Goal: Use online tool/utility: Use online tool/utility

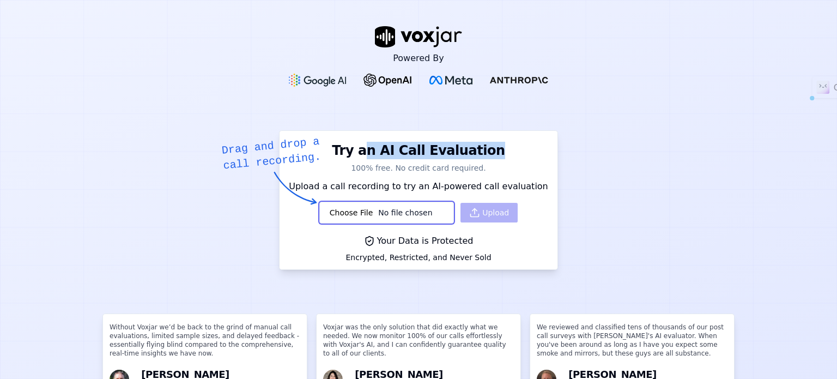
drag, startPoint x: 485, startPoint y: 150, endPoint x: 369, endPoint y: 149, distance: 116.1
click at [369, 149] on h3 "Try an AI Call Evaluation" at bounding box center [418, 148] width 265 height 22
click at [456, 146] on h1 "Try an AI Call Evaluation" at bounding box center [418, 150] width 173 height 17
click at [477, 165] on p "100% free. No credit card required." at bounding box center [418, 167] width 265 height 11
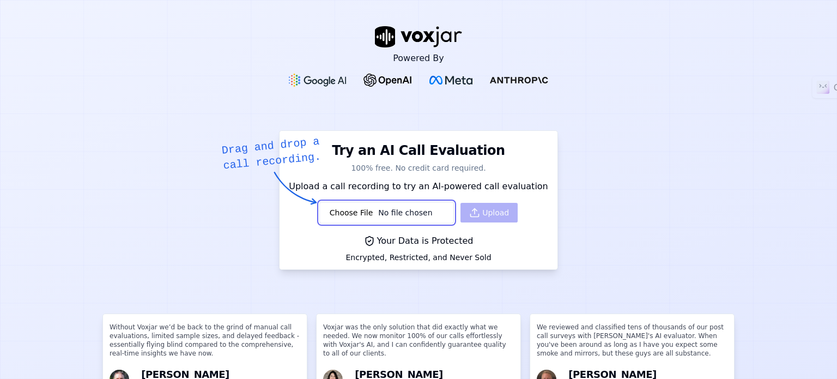
click at [352, 213] on input "file" at bounding box center [386, 213] width 135 height 22
type input "C:\fakepath\call_cee4e89d8470342dda8e4238312.mp3"
click at [481, 213] on button "Upload" at bounding box center [489, 213] width 57 height 20
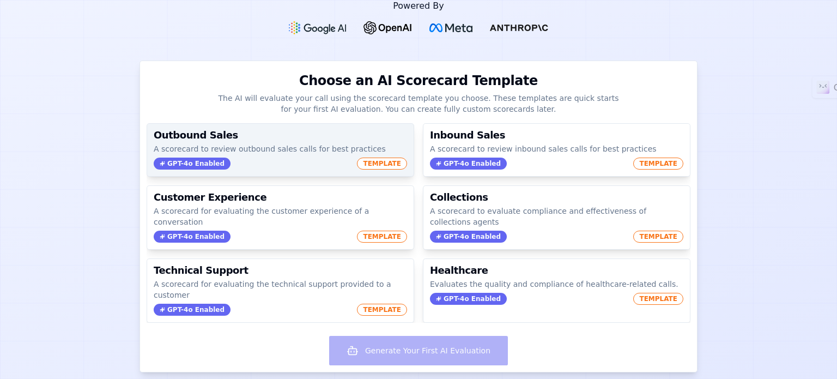
scroll to position [55, 0]
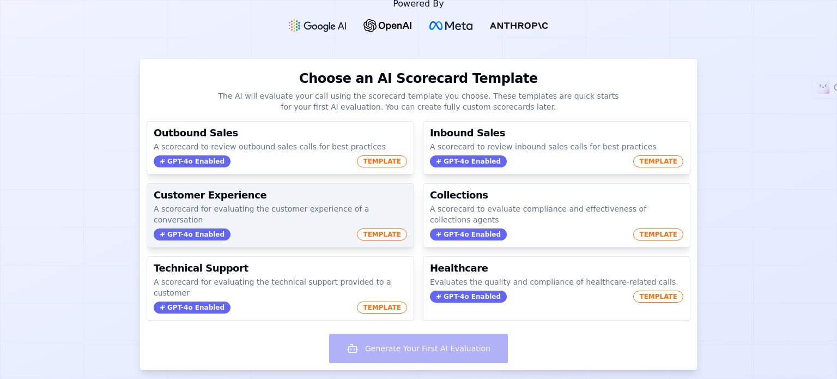
click at [292, 209] on p "A scorecard for evaluating the customer experience of a conversation" at bounding box center [280, 214] width 253 height 22
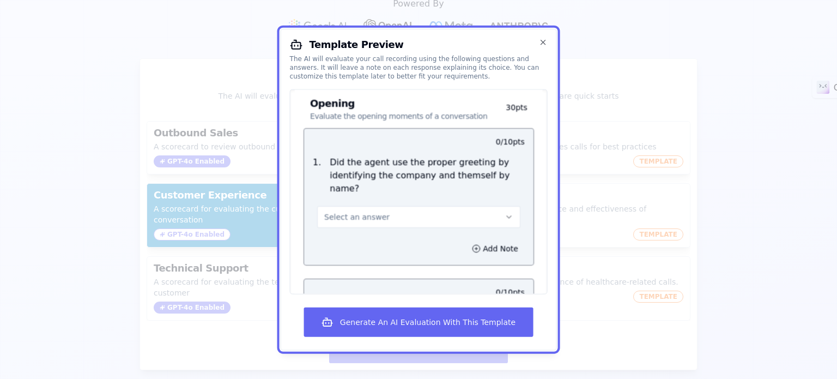
click at [437, 211] on button "Select an answer" at bounding box center [418, 217] width 203 height 22
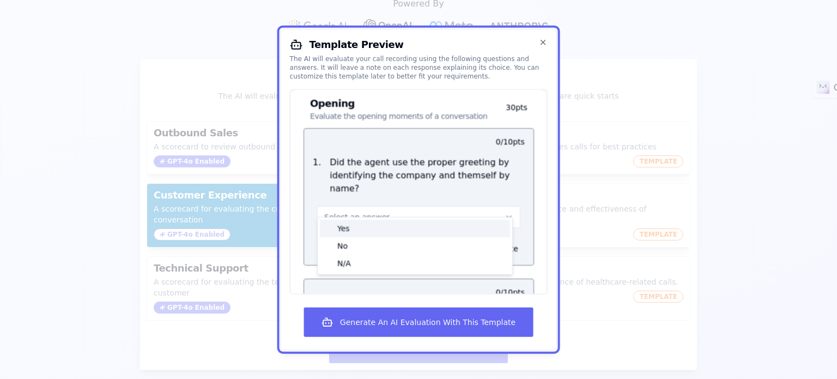
click at [399, 228] on div "Yes" at bounding box center [415, 227] width 190 height 17
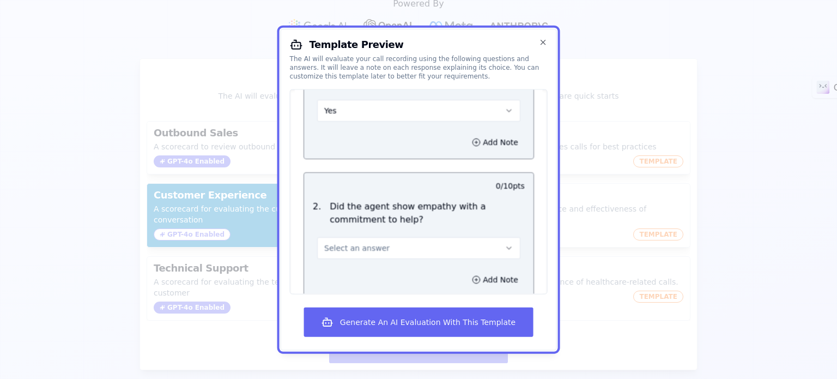
scroll to position [164, 0]
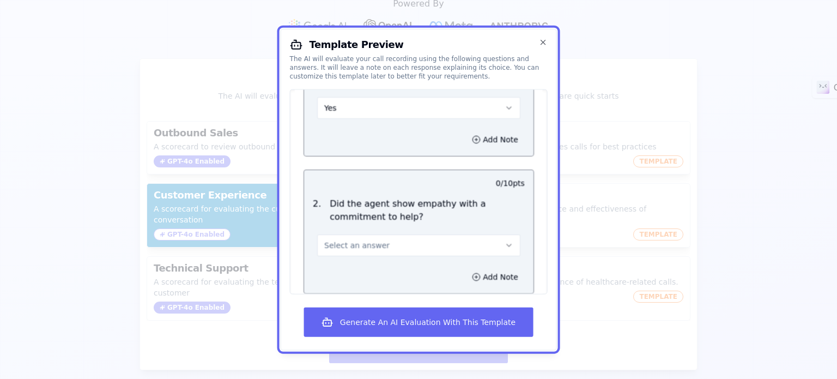
click at [421, 234] on button "Select an answer" at bounding box center [418, 245] width 203 height 22
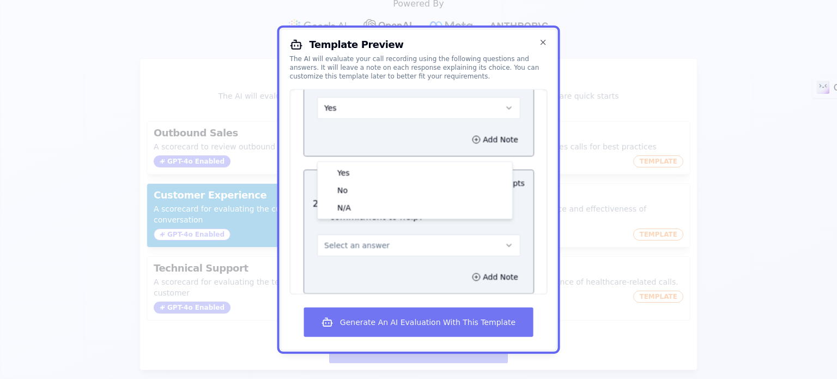
click at [430, 324] on button "Generate An AI Evaluation With This Template" at bounding box center [418, 321] width 229 height 29
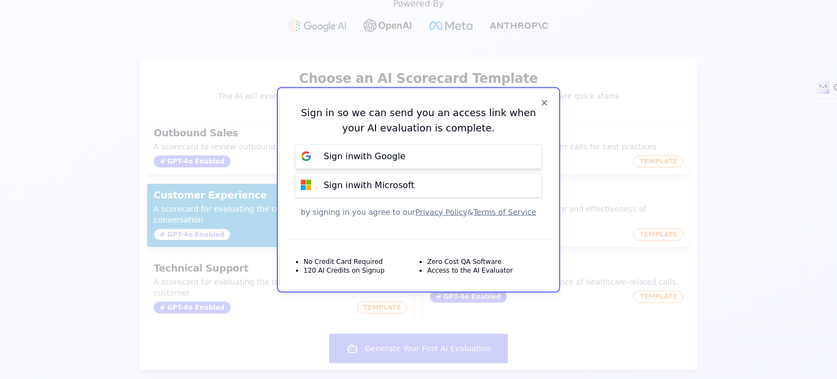
click at [387, 160] on p "Sign in with Google" at bounding box center [365, 156] width 82 height 13
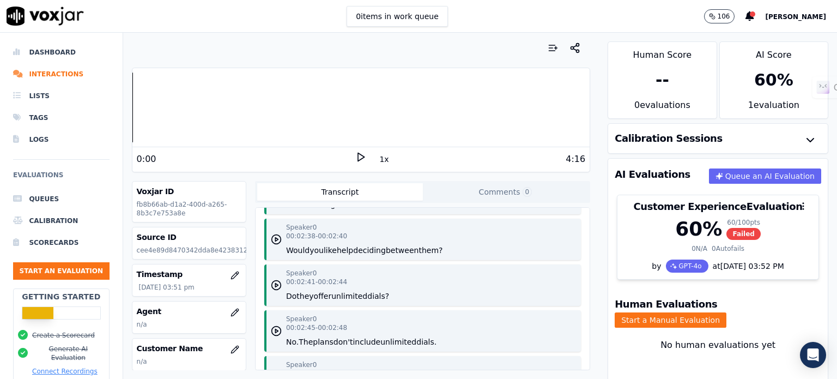
scroll to position [1369, 0]
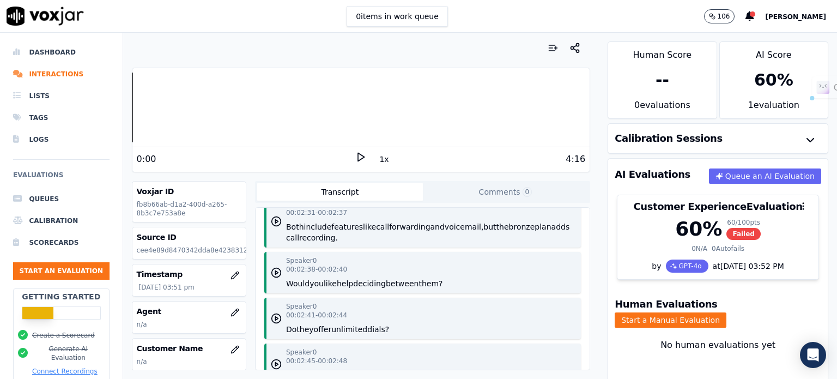
drag, startPoint x: 334, startPoint y: 245, endPoint x: 276, endPoint y: 221, distance: 62.6
click at [276, 221] on div "Speaker 0 00:02:31 - 00:02:37 Both include features like call forwarding and vo…" at bounding box center [422, 221] width 317 height 52
click at [379, 243] on p "Both include features like call forwarding and voicemail, but the bronze plan a…" at bounding box center [431, 232] width 291 height 22
drag, startPoint x: 364, startPoint y: 253, endPoint x: 275, endPoint y: 220, distance: 95.4
click at [275, 220] on div "Speaker 0 00:02:31 - 00:02:37 Both include features like call forwarding and vo…" at bounding box center [422, 221] width 317 height 52
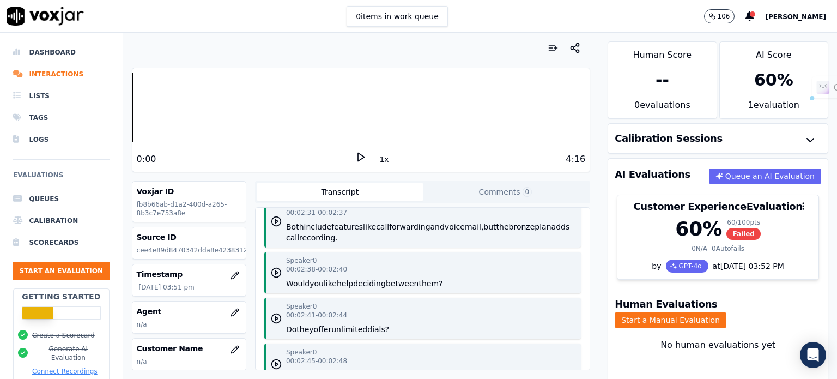
click at [355, 219] on div "Speaker 0 00:02:31 - 00:02:37 Both include features like call forwarding and vo…" at bounding box center [431, 222] width 291 height 44
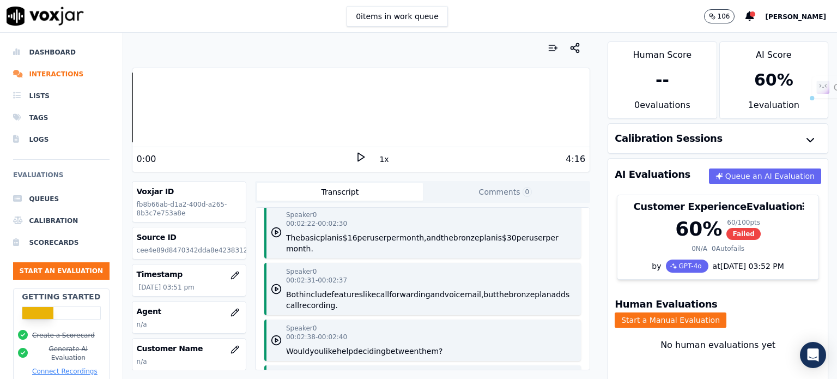
drag, startPoint x: 352, startPoint y: 249, endPoint x: 281, endPoint y: 215, distance: 79.2
click at [281, 215] on div "Speaker 0 00:00:00 - 00:00:05 Hello. Thank you for calling. I'm your AI assista…" at bounding box center [423, 289] width 334 height 162
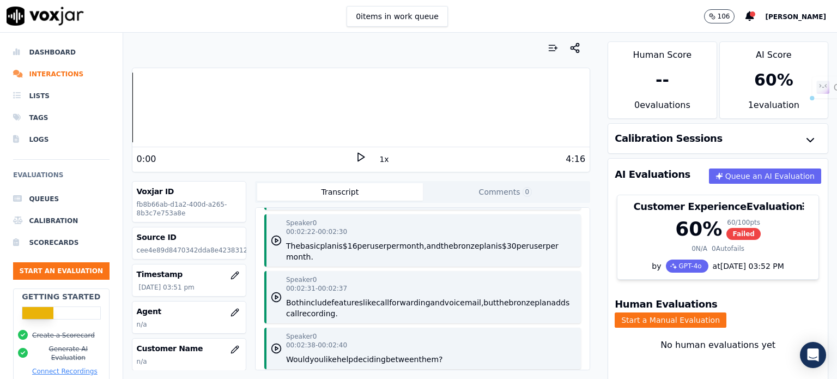
click at [371, 262] on p "The basic plan is $16 per user per month, and the bronze plan is $30 per user p…" at bounding box center [431, 251] width 291 height 22
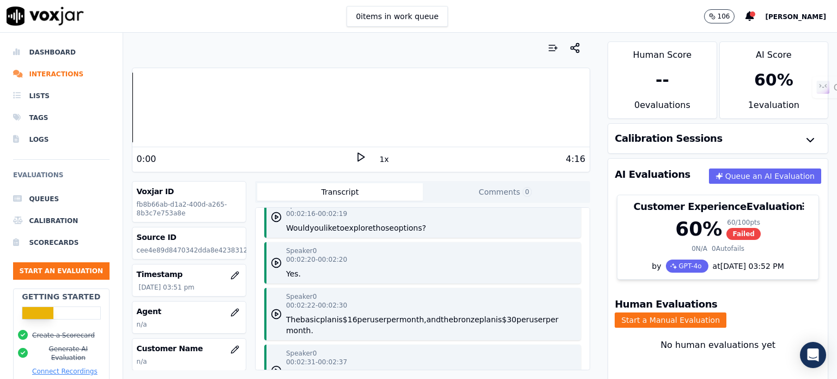
scroll to position [1254, 0]
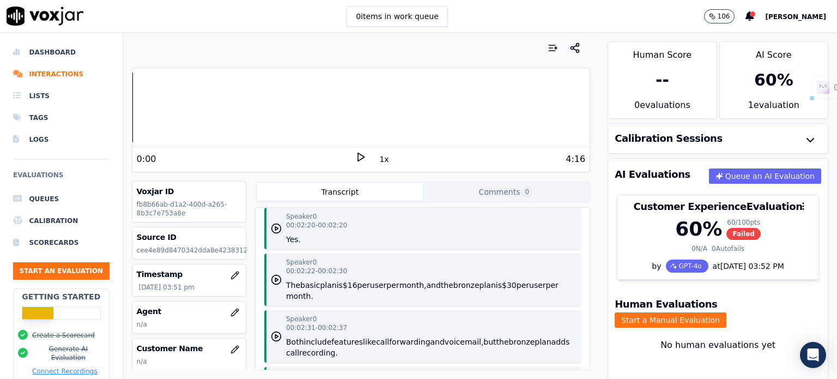
drag, startPoint x: 330, startPoint y: 309, endPoint x: 277, endPoint y: 268, distance: 66.8
click at [277, 268] on div "Speaker 0 00:02:22 - 00:02:30 The basic plan is $16 per user per month, and the…" at bounding box center [422, 279] width 317 height 52
click at [367, 270] on div "Speaker 0 00:02:22 - 00:02:30 The basic plan is $16 per user per month, and the…" at bounding box center [431, 280] width 291 height 44
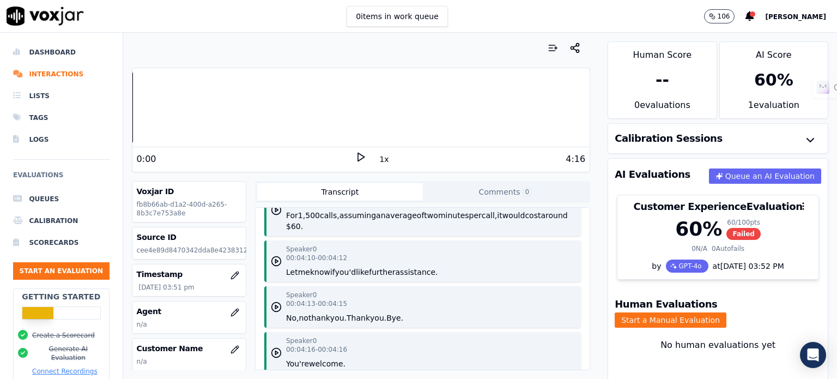
scroll to position [2181, 0]
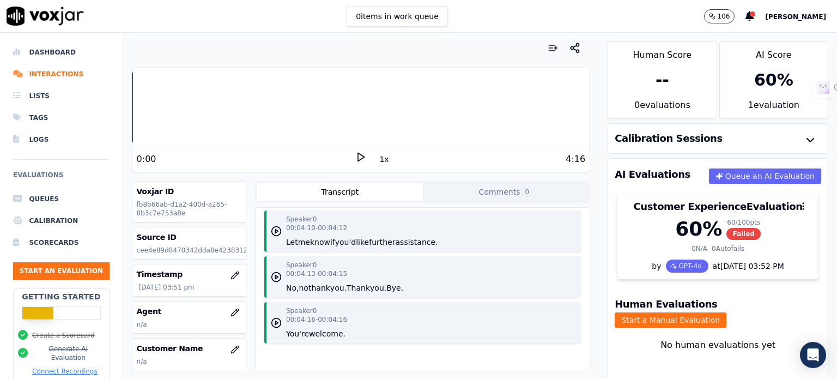
click at [358, 159] on polygon at bounding box center [361, 157] width 7 height 8
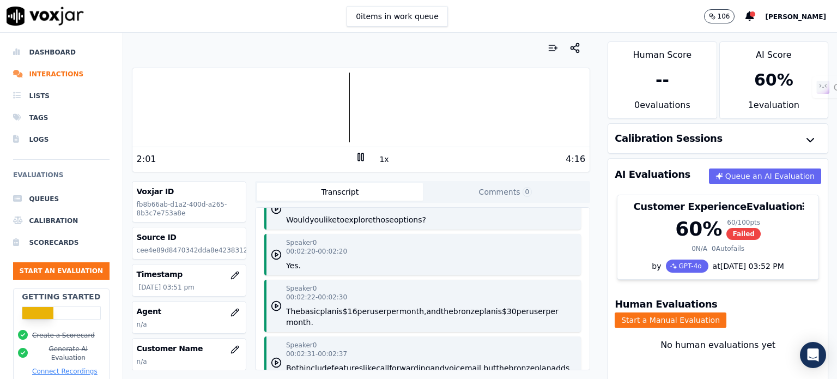
scroll to position [1254, 0]
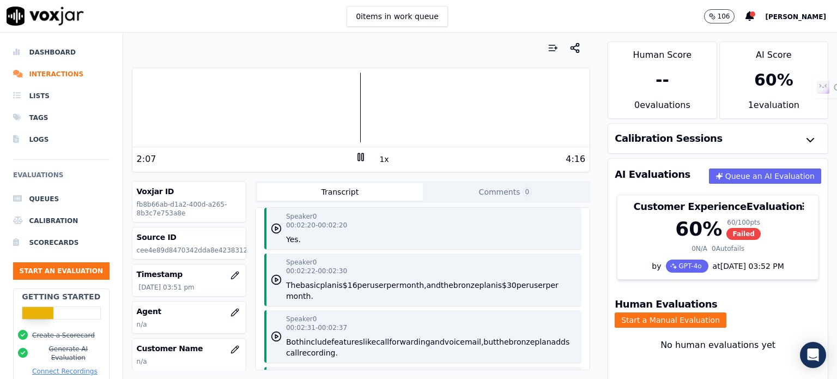
click at [358, 155] on rect at bounding box center [359, 156] width 2 height 7
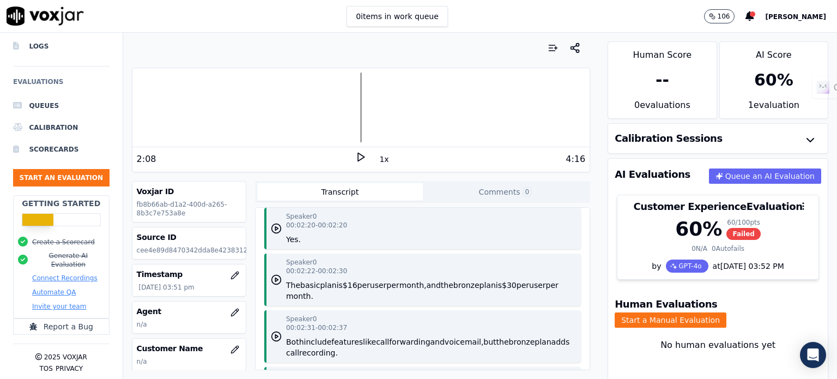
scroll to position [100, 0]
click at [69, 274] on button "Connect Recordings" at bounding box center [64, 278] width 65 height 9
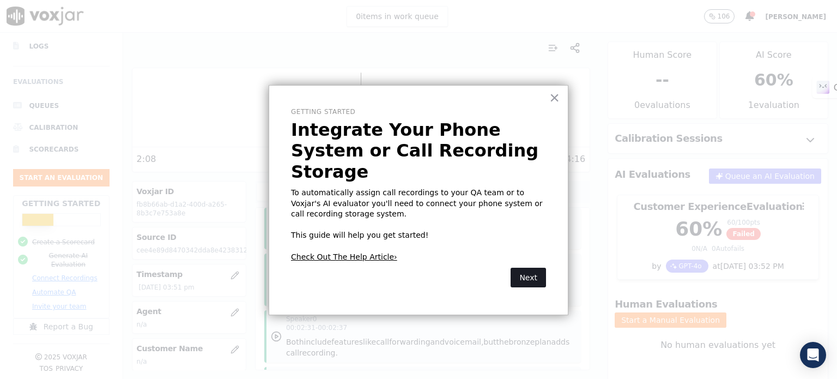
click at [532, 268] on button "Next" at bounding box center [528, 278] width 35 height 20
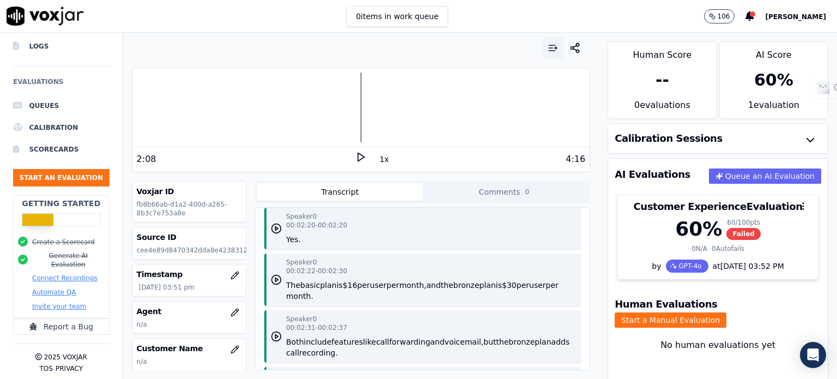
click at [548, 47] on icon "button" at bounding box center [553, 48] width 11 height 11
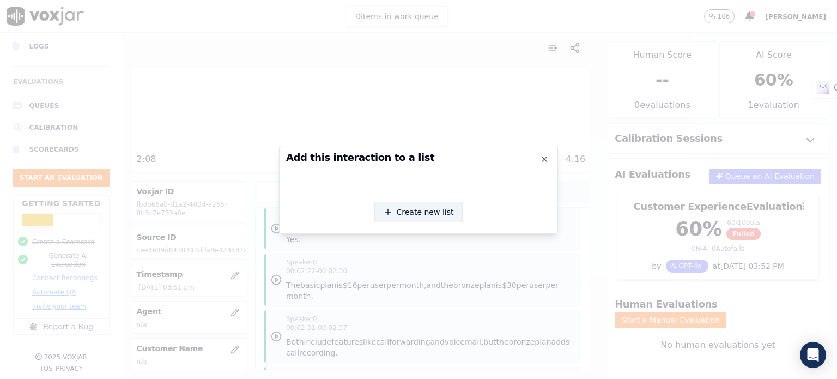
click at [428, 221] on button "Create new list" at bounding box center [419, 212] width 89 height 21
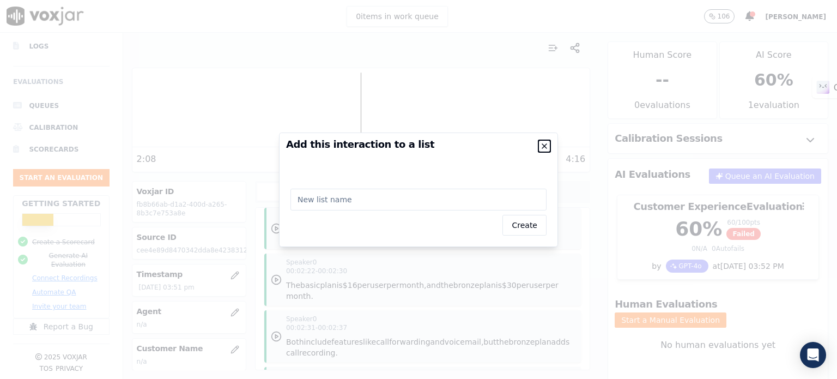
click at [545, 144] on icon "button" at bounding box center [544, 146] width 4 height 4
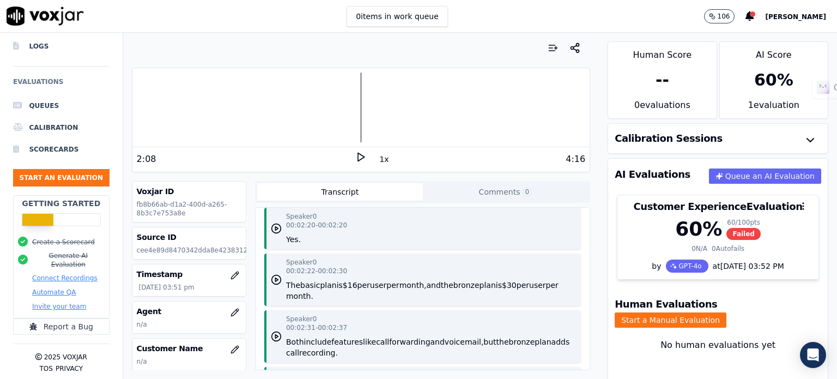
click at [68, 274] on button "Connect Recordings" at bounding box center [64, 278] width 65 height 9
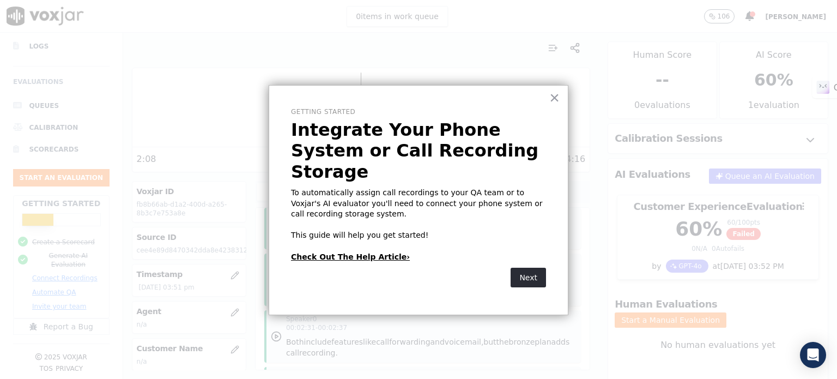
click at [337, 252] on link "Check Out The Help Article›" at bounding box center [350, 256] width 119 height 9
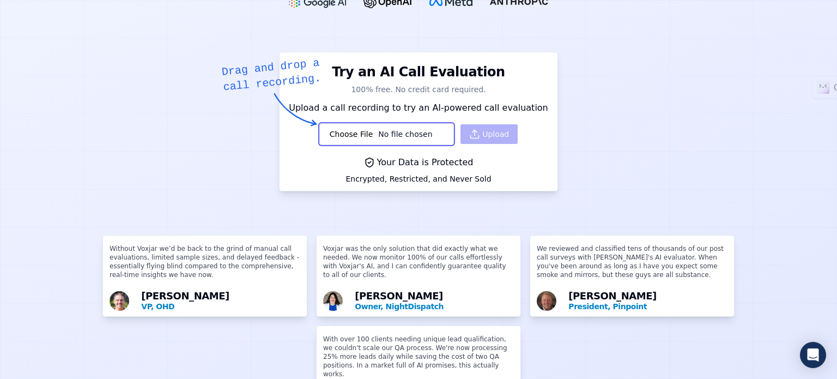
scroll to position [109, 0]
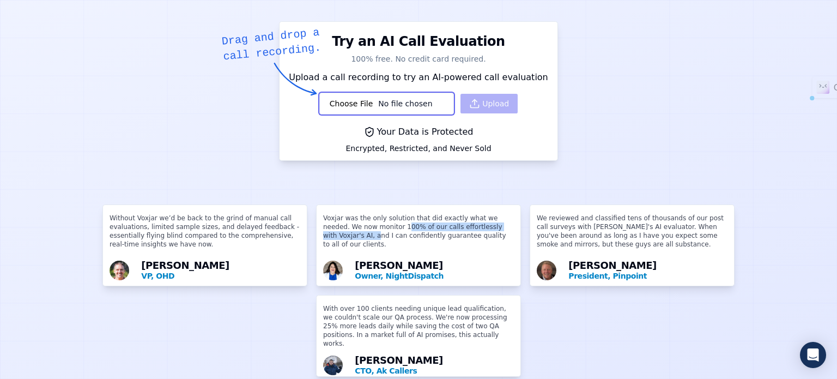
drag, startPoint x: 358, startPoint y: 227, endPoint x: 489, endPoint y: 228, distance: 131.4
click at [489, 228] on p "Voxjar was the only solution that did exactly what we needed. We now monitor 10…" at bounding box center [418, 236] width 191 height 44
click at [487, 235] on p "Voxjar was the only solution that did exactly what we needed. We now monitor 10…" at bounding box center [418, 236] width 191 height 44
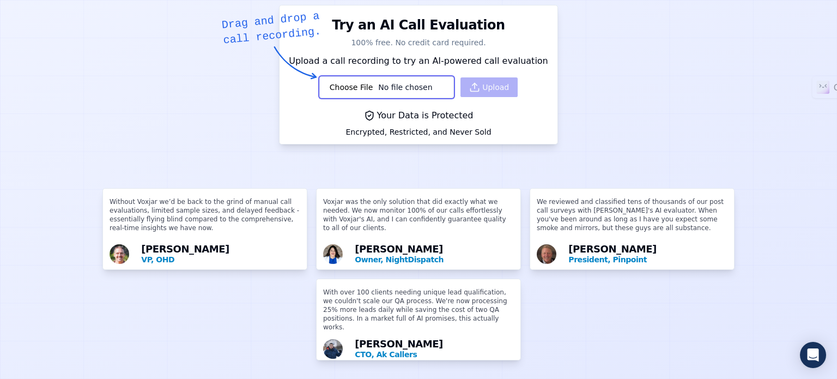
scroll to position [140, 0]
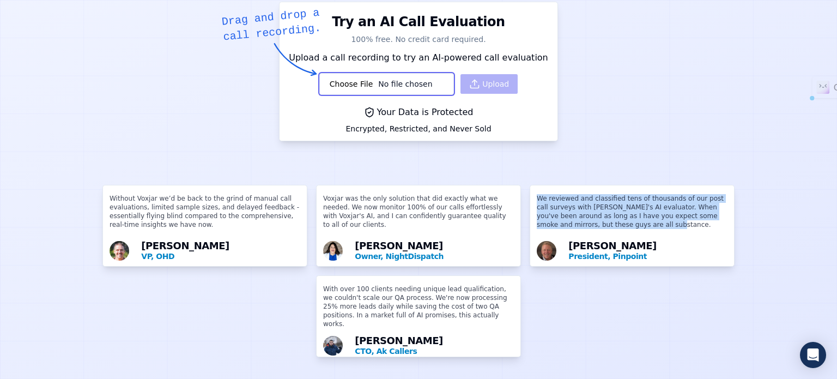
drag, startPoint x: 598, startPoint y: 215, endPoint x: 530, endPoint y: 184, distance: 74.4
click at [537, 194] on p "We reviewed and classified tens of thousands of our post call surveys with [PER…" at bounding box center [632, 216] width 191 height 44
click at [590, 213] on p "We reviewed and classified tens of thousands of our post call surveys with [PER…" at bounding box center [632, 216] width 191 height 44
drag, startPoint x: 595, startPoint y: 217, endPoint x: 527, endPoint y: 183, distance: 76.8
click at [530, 185] on div "We reviewed and classified tens of thousands of our post call surveys with Voxj…" at bounding box center [632, 225] width 204 height 81
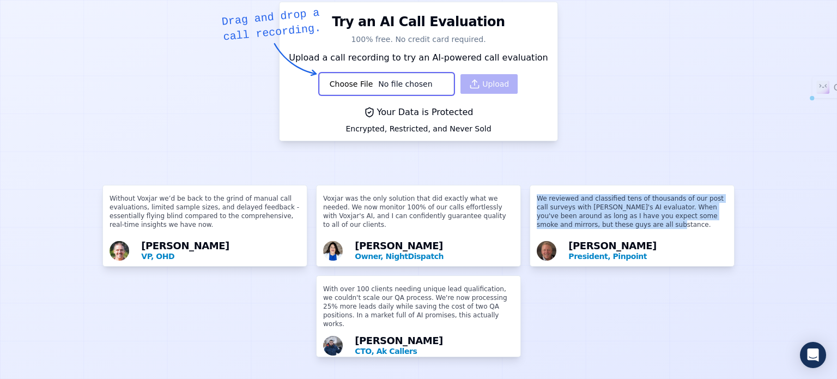
click at [619, 220] on p "We reviewed and classified tens of thousands of our post call surveys with [PER…" at bounding box center [632, 216] width 191 height 44
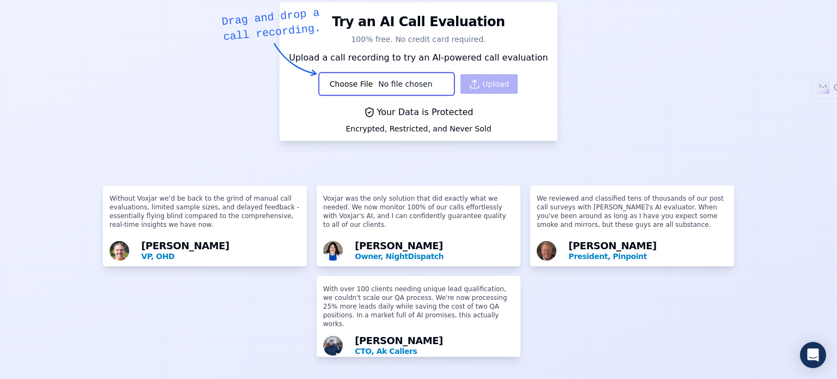
click at [470, 215] on p "Voxjar was the only solution that did exactly what we needed. We now monitor 10…" at bounding box center [418, 216] width 191 height 44
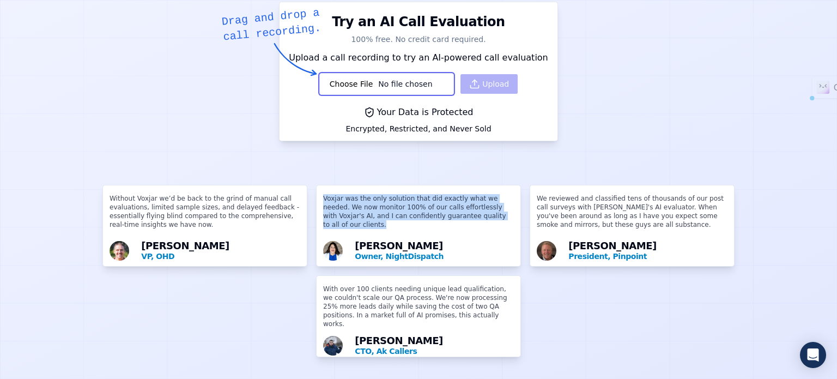
drag, startPoint x: 473, startPoint y: 204, endPoint x: 312, endPoint y: 188, distance: 162.2
click at [303, 185] on div "Without Voxjar we’d be back to the grind of manual call evaluations, limited sa…" at bounding box center [418, 269] width 837 height 168
click at [413, 209] on p "Voxjar was the only solution that did exactly what we needed. We now monitor 10…" at bounding box center [418, 216] width 191 height 44
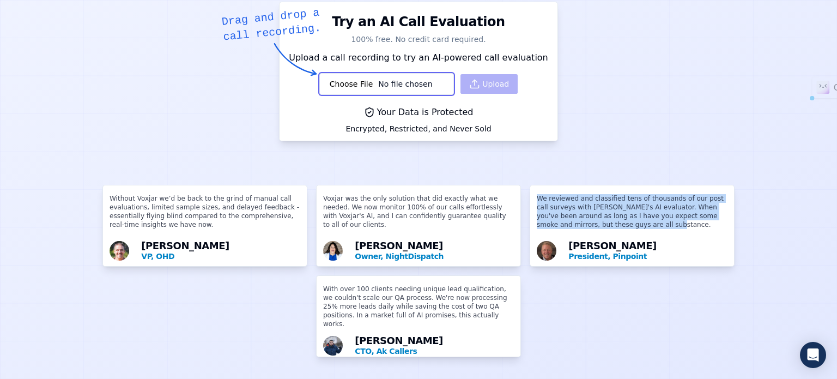
drag, startPoint x: 536, startPoint y: 191, endPoint x: 524, endPoint y: 185, distance: 13.9
click at [530, 185] on div "We reviewed and classified tens of thousands of our post call surveys with Voxj…" at bounding box center [632, 225] width 204 height 81
click at [614, 209] on p "We reviewed and classified tens of thousands of our post call surveys with [PER…" at bounding box center [632, 216] width 191 height 44
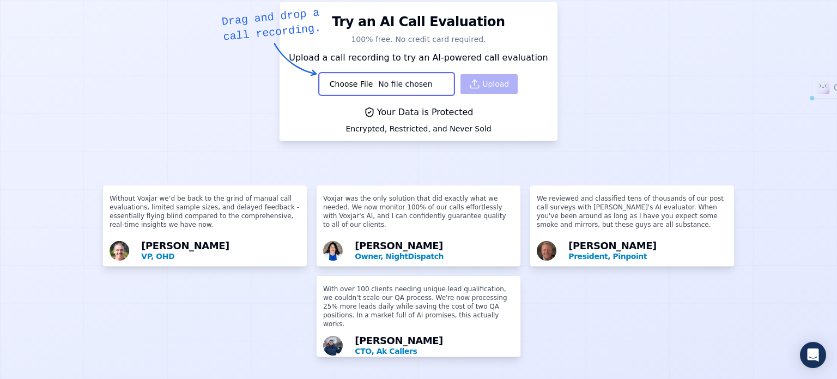
drag, startPoint x: 705, startPoint y: 181, endPoint x: 693, endPoint y: 189, distance: 14.1
click at [693, 189] on div "We reviewed and classified tens of thousands of our post call surveys with Voxj…" at bounding box center [632, 225] width 204 height 81
